Goal: Task Accomplishment & Management: Manage account settings

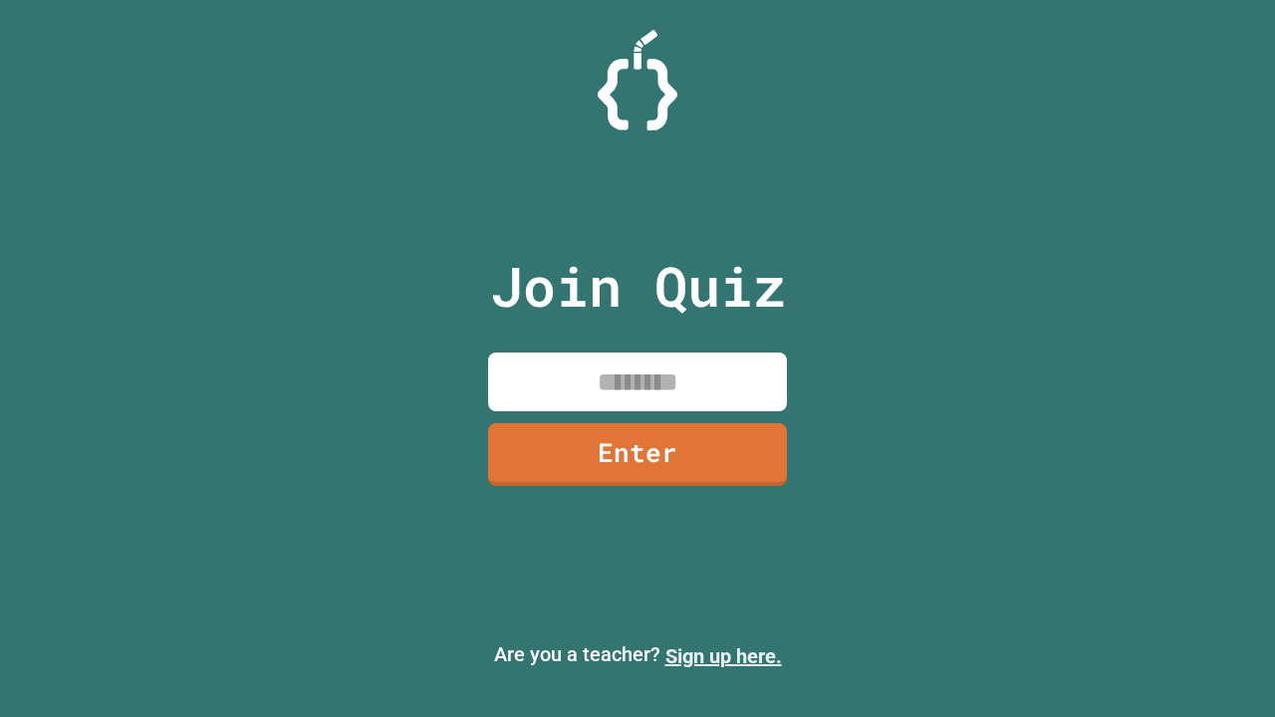
click at [723, 656] on link "Sign up here." at bounding box center [723, 656] width 117 height 24
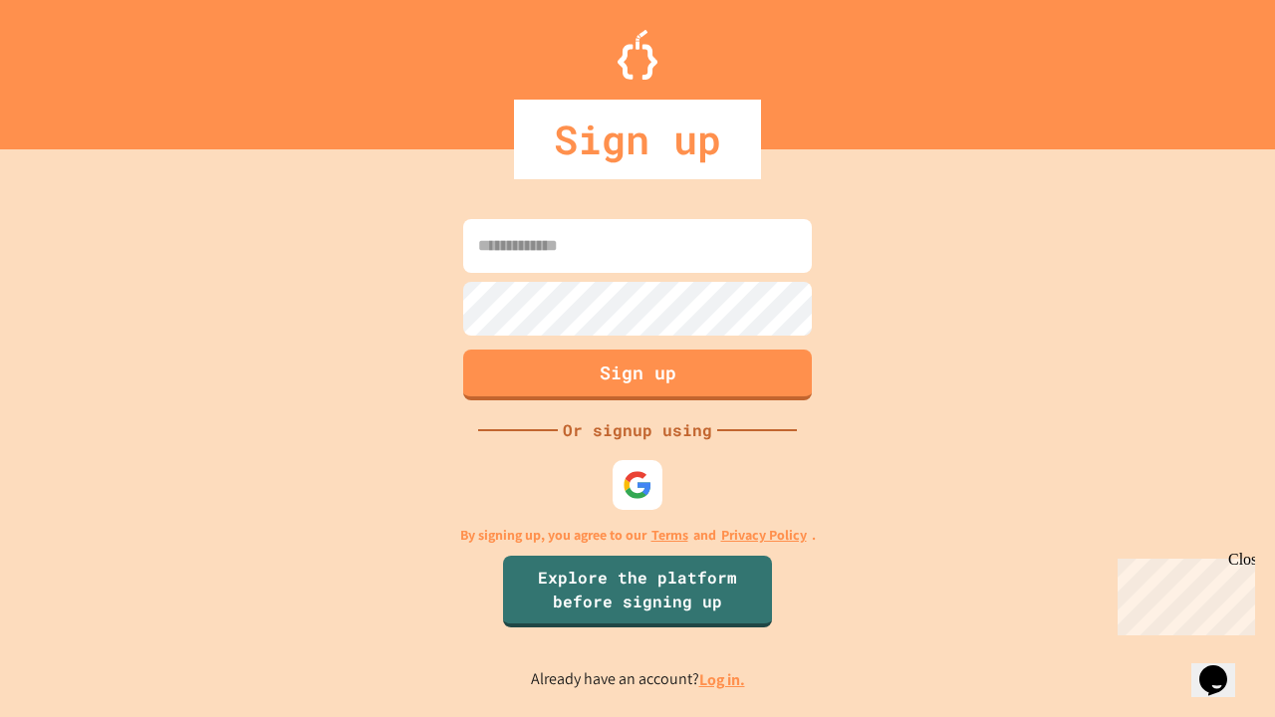
click at [723, 679] on link "Log in." at bounding box center [722, 679] width 46 height 21
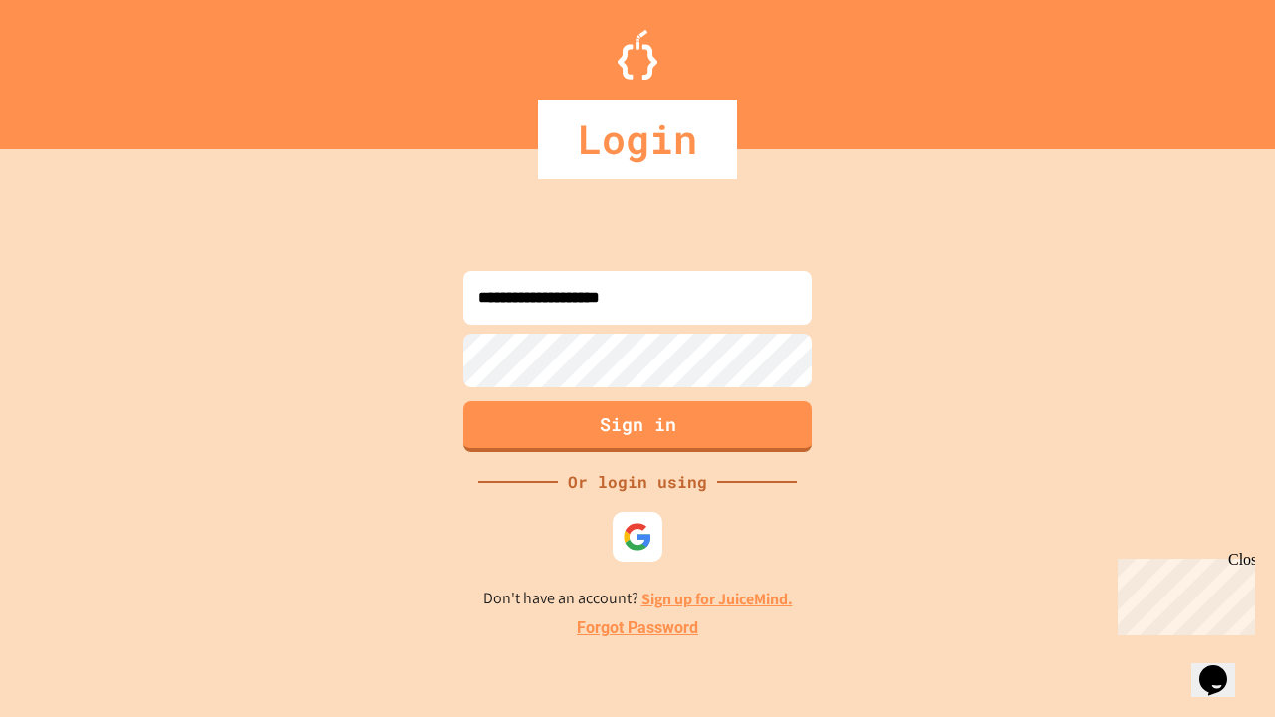
type input "**********"
